Goal: Information Seeking & Learning: Learn about a topic

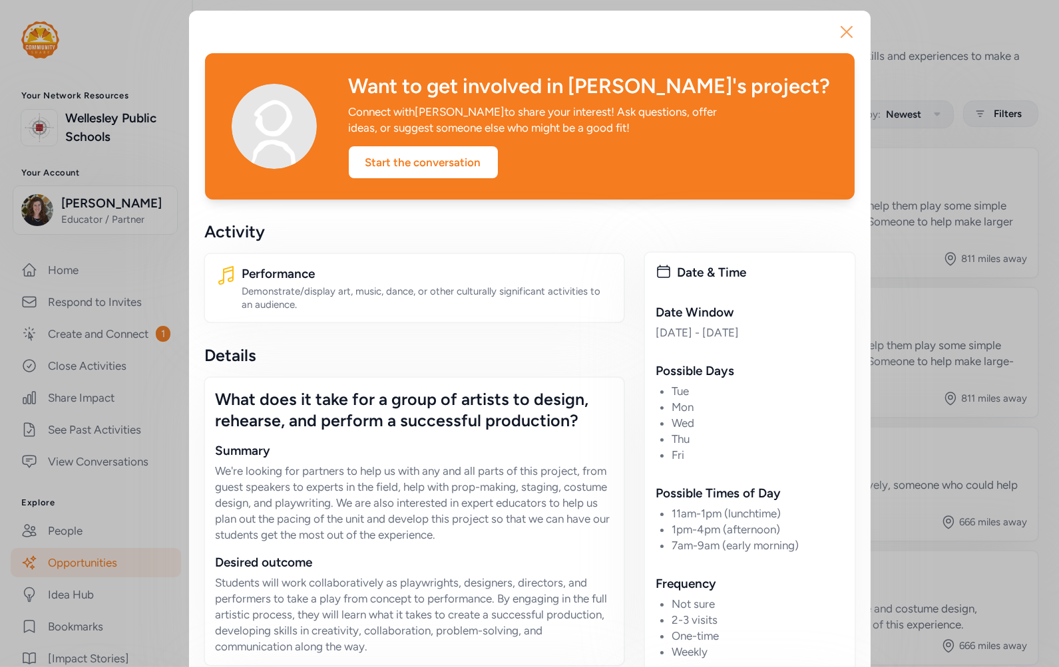
click at [837, 32] on icon "button" at bounding box center [846, 31] width 21 height 21
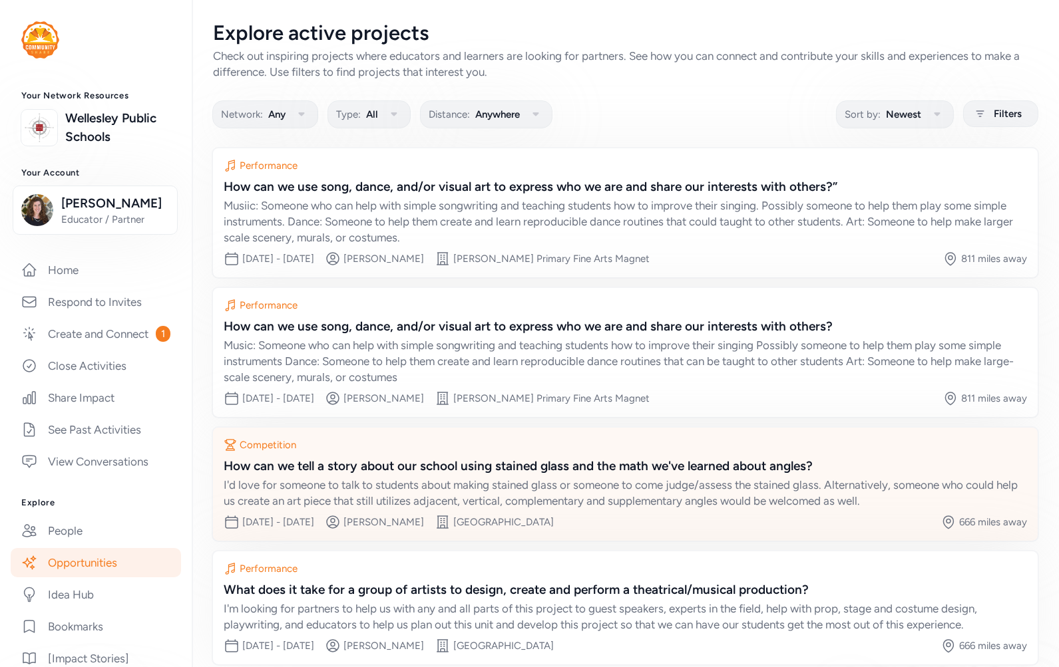
click at [548, 520] on div "[GEOGRAPHIC_DATA]" at bounding box center [503, 522] width 100 height 13
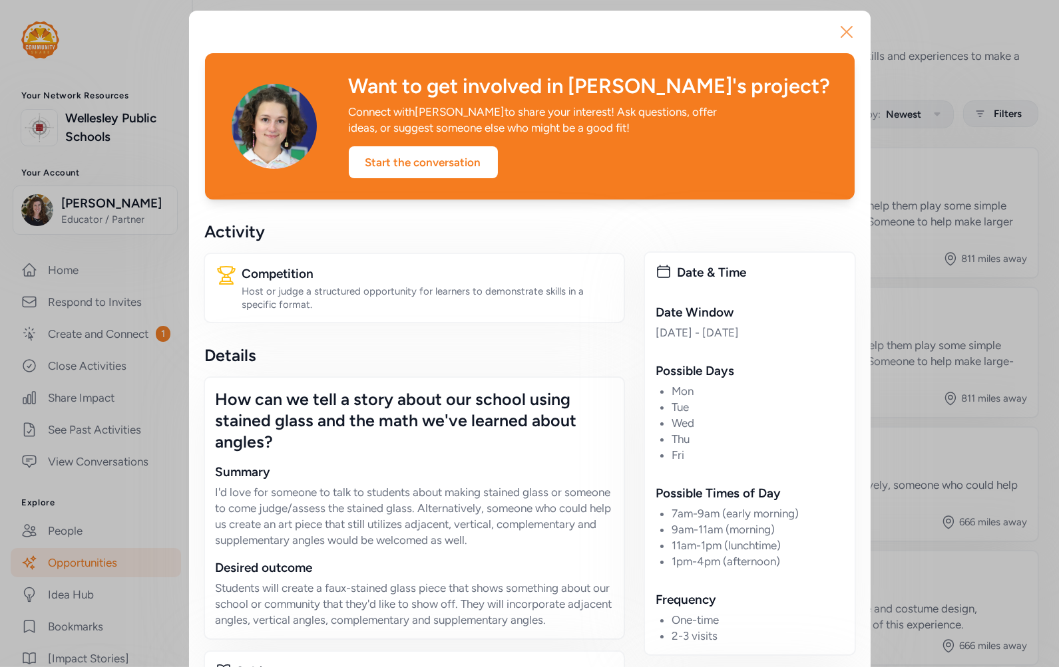
click at [841, 34] on icon "button" at bounding box center [846, 32] width 11 height 11
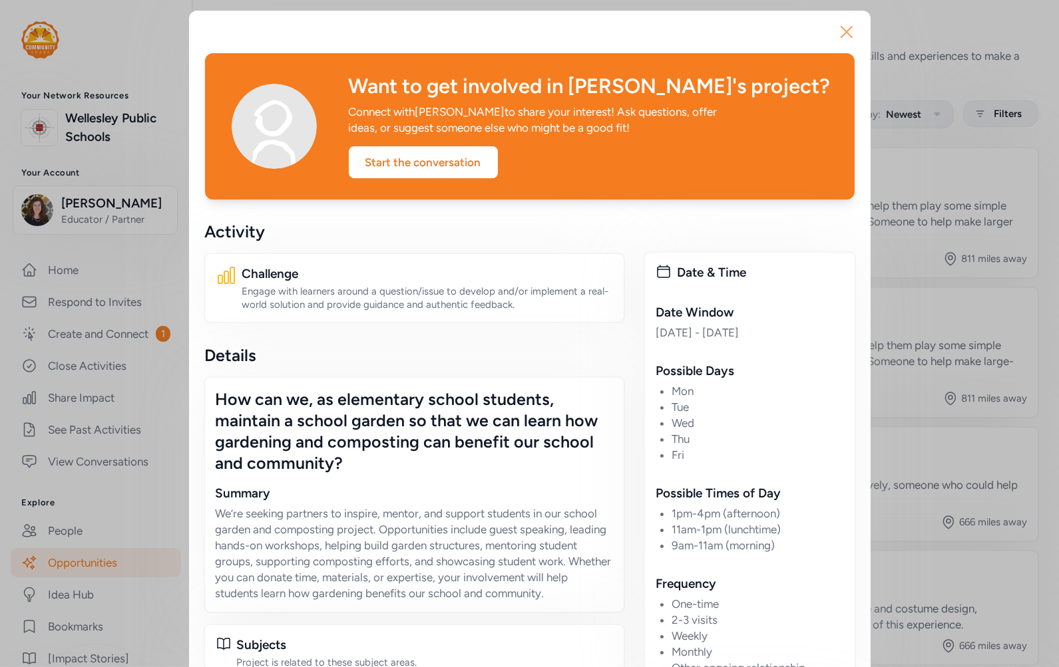
drag, startPoint x: 0, startPoint y: 0, endPoint x: 840, endPoint y: 32, distance: 840.9
click at [841, 32] on icon "button" at bounding box center [846, 32] width 11 height 11
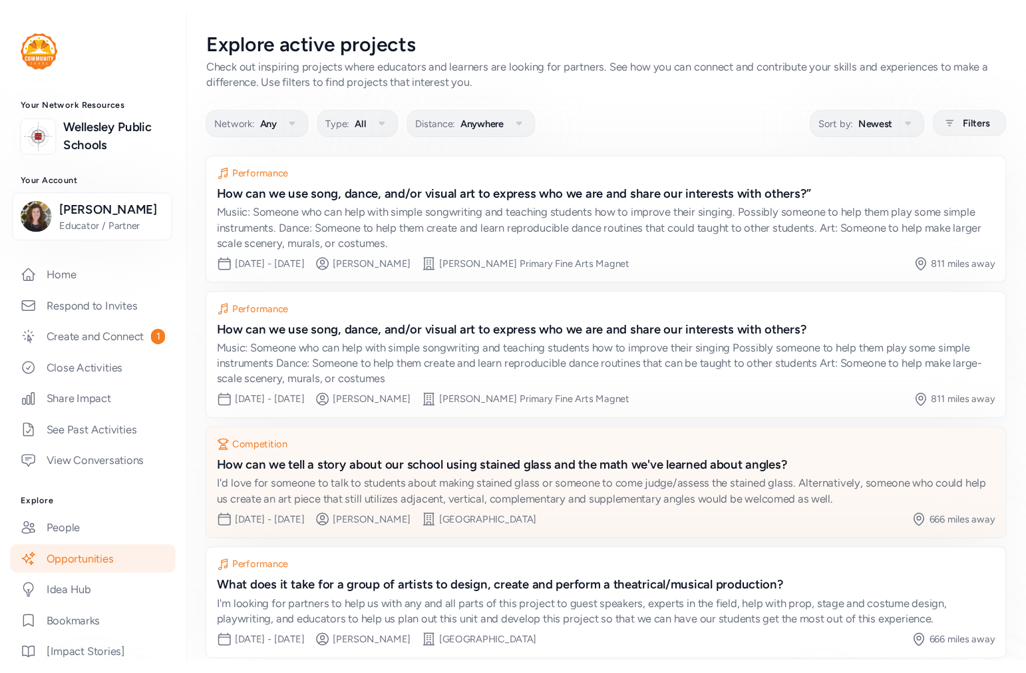
scroll to position [61, 0]
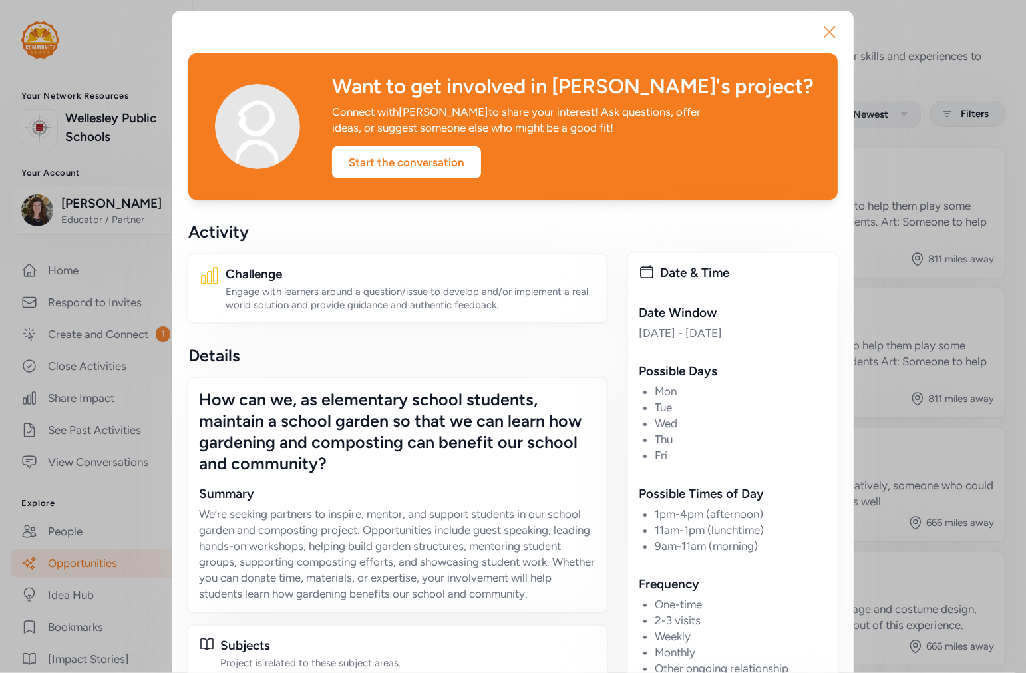
click at [824, 28] on icon "button" at bounding box center [829, 31] width 21 height 21
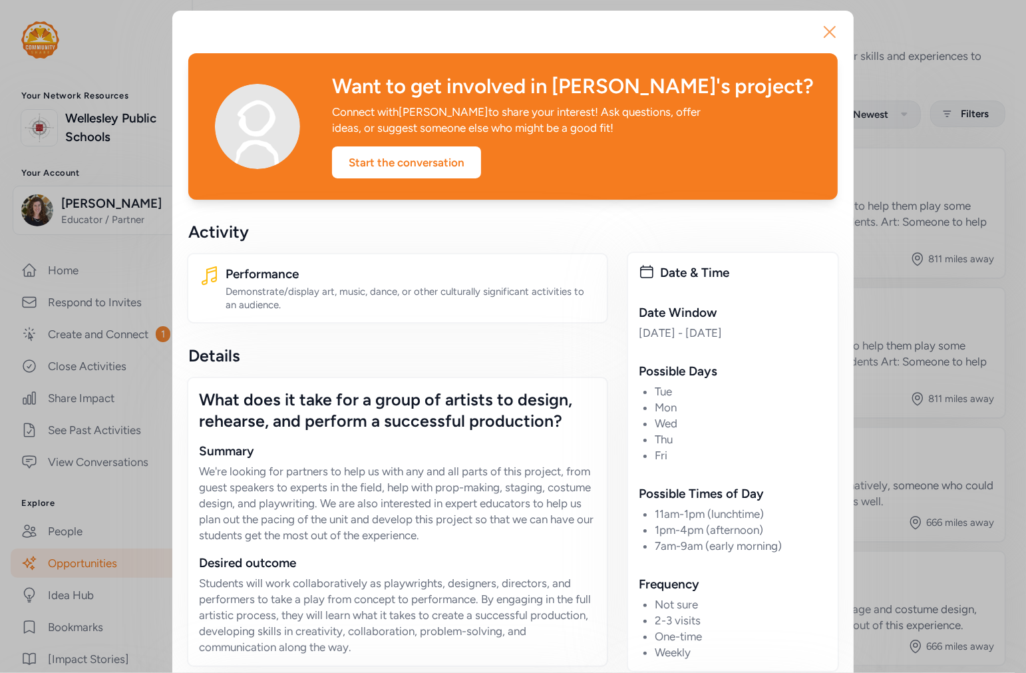
click at [822, 36] on icon "button" at bounding box center [829, 31] width 21 height 21
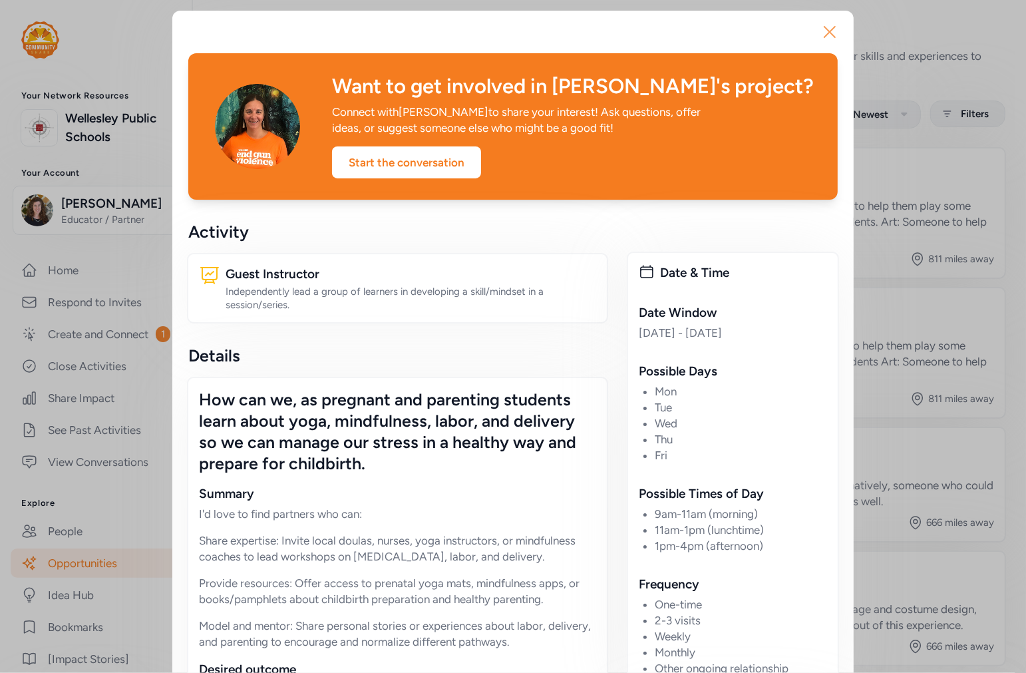
click at [822, 32] on icon "button" at bounding box center [829, 31] width 21 height 21
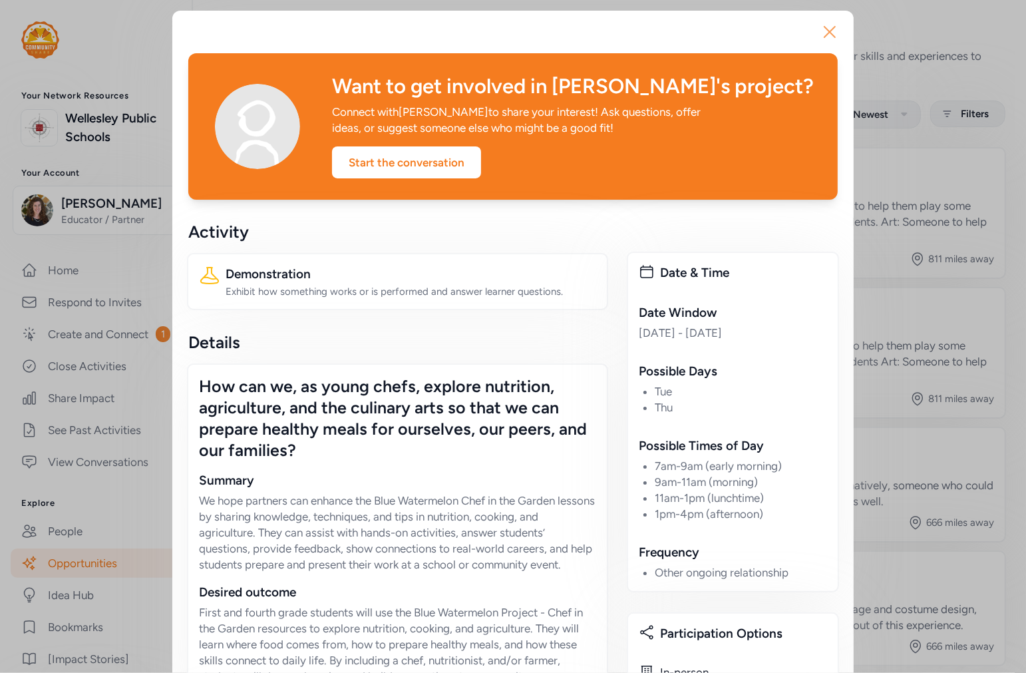
click at [822, 31] on icon "button" at bounding box center [829, 31] width 21 height 21
click at [822, 29] on icon "button" at bounding box center [829, 31] width 21 height 21
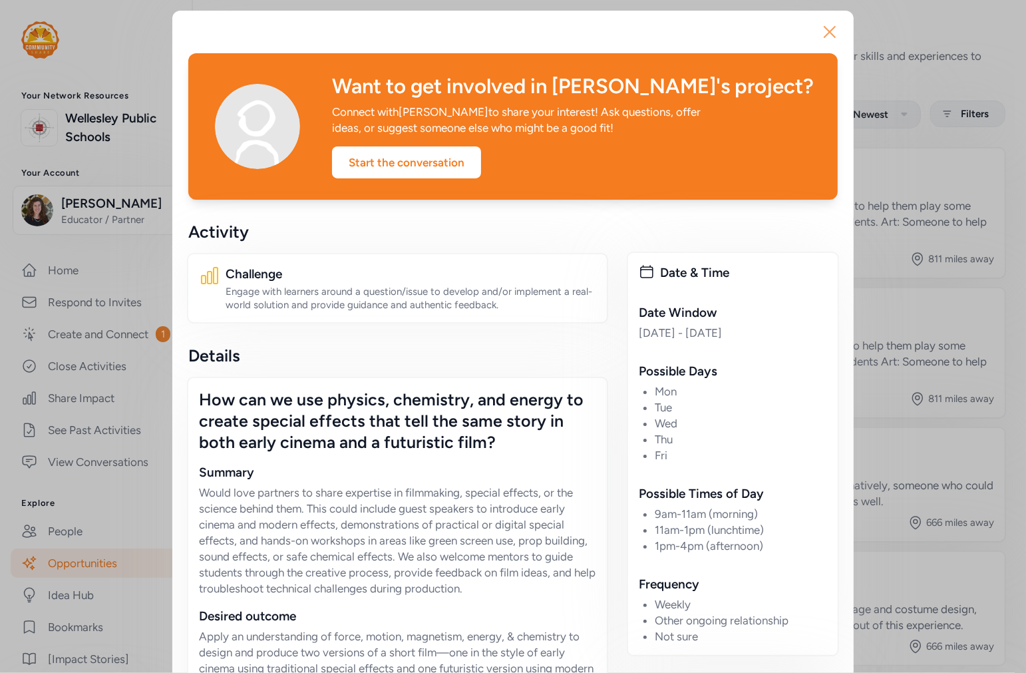
click at [823, 30] on icon "button" at bounding box center [829, 31] width 21 height 21
